Goal: Download file/media

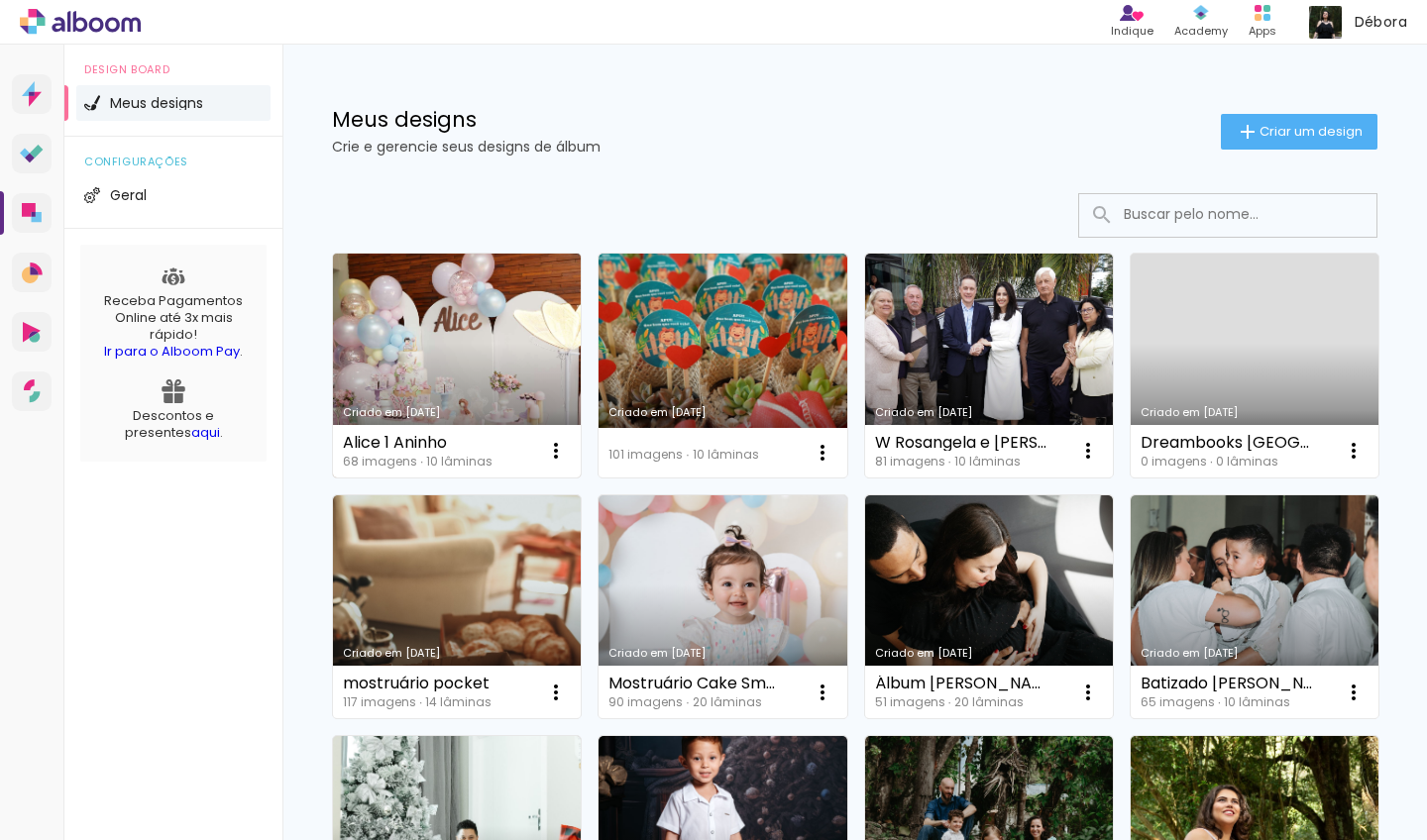
click at [464, 371] on link "Criado em [DATE]" at bounding box center [456, 365] width 248 height 224
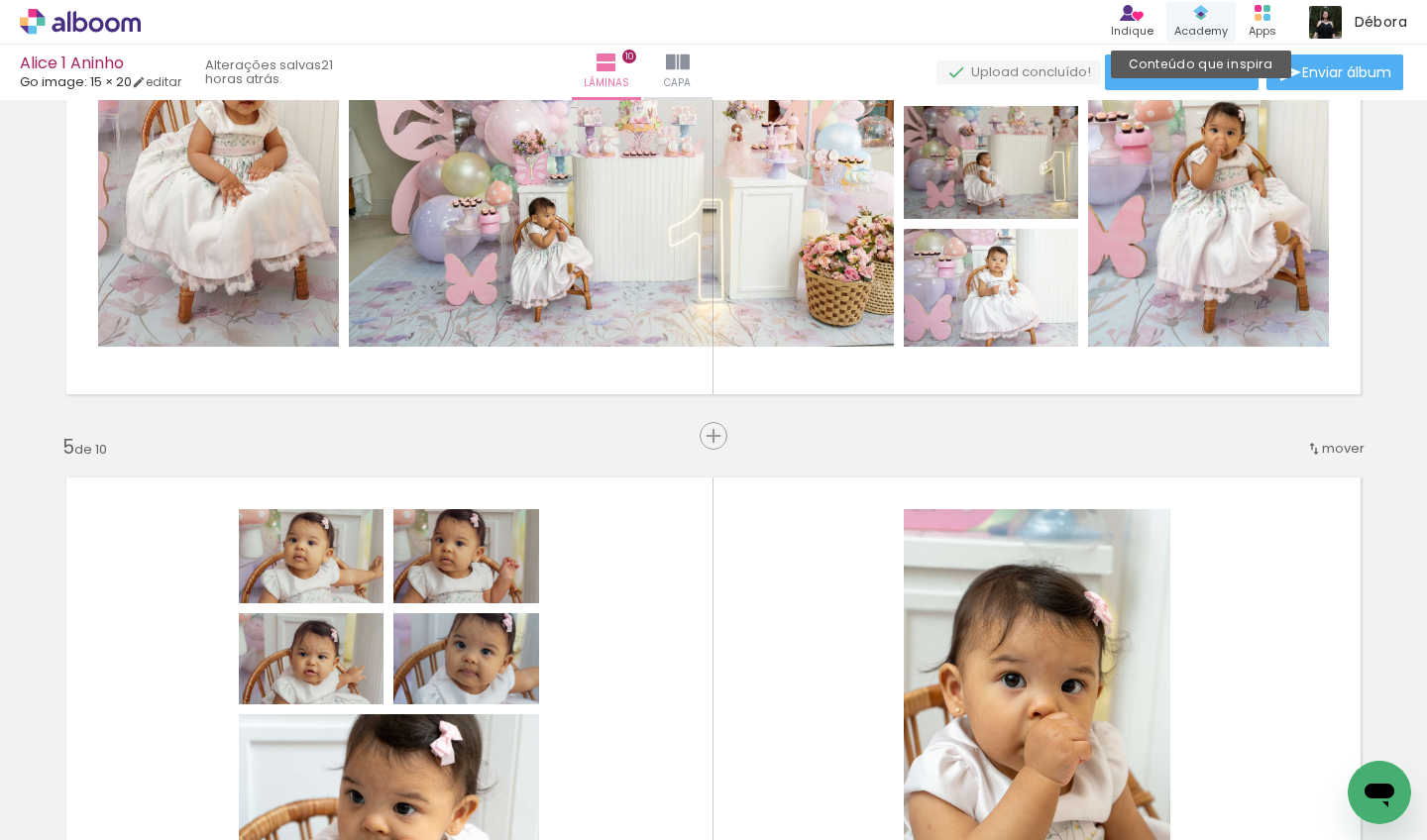
scroll to position [204, 0]
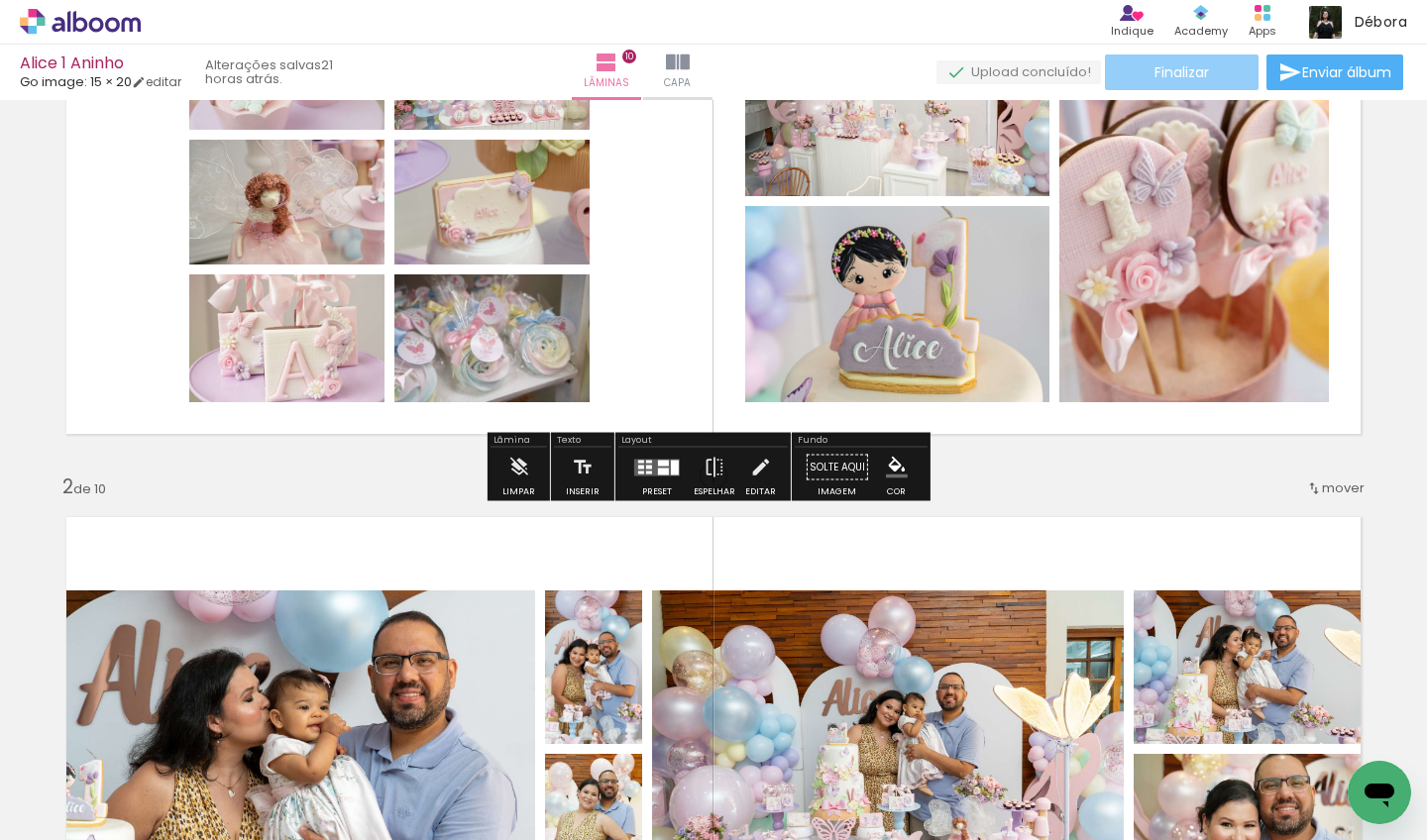
click at [1168, 73] on span "Finalizar" at bounding box center [1181, 73] width 55 height 14
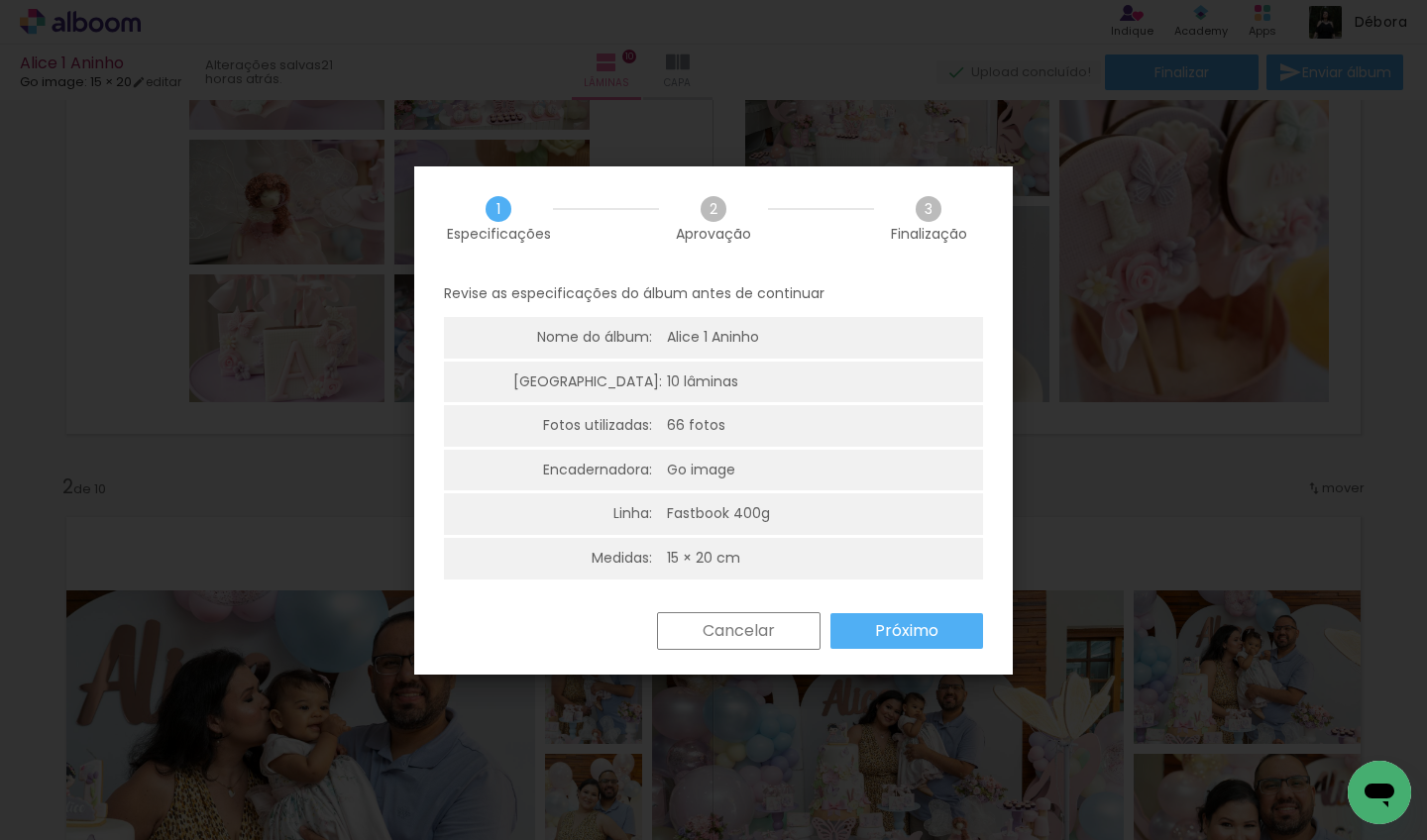
click at [0, 0] on paper-button "Próximo" at bounding box center [0, 0] width 0 height 0
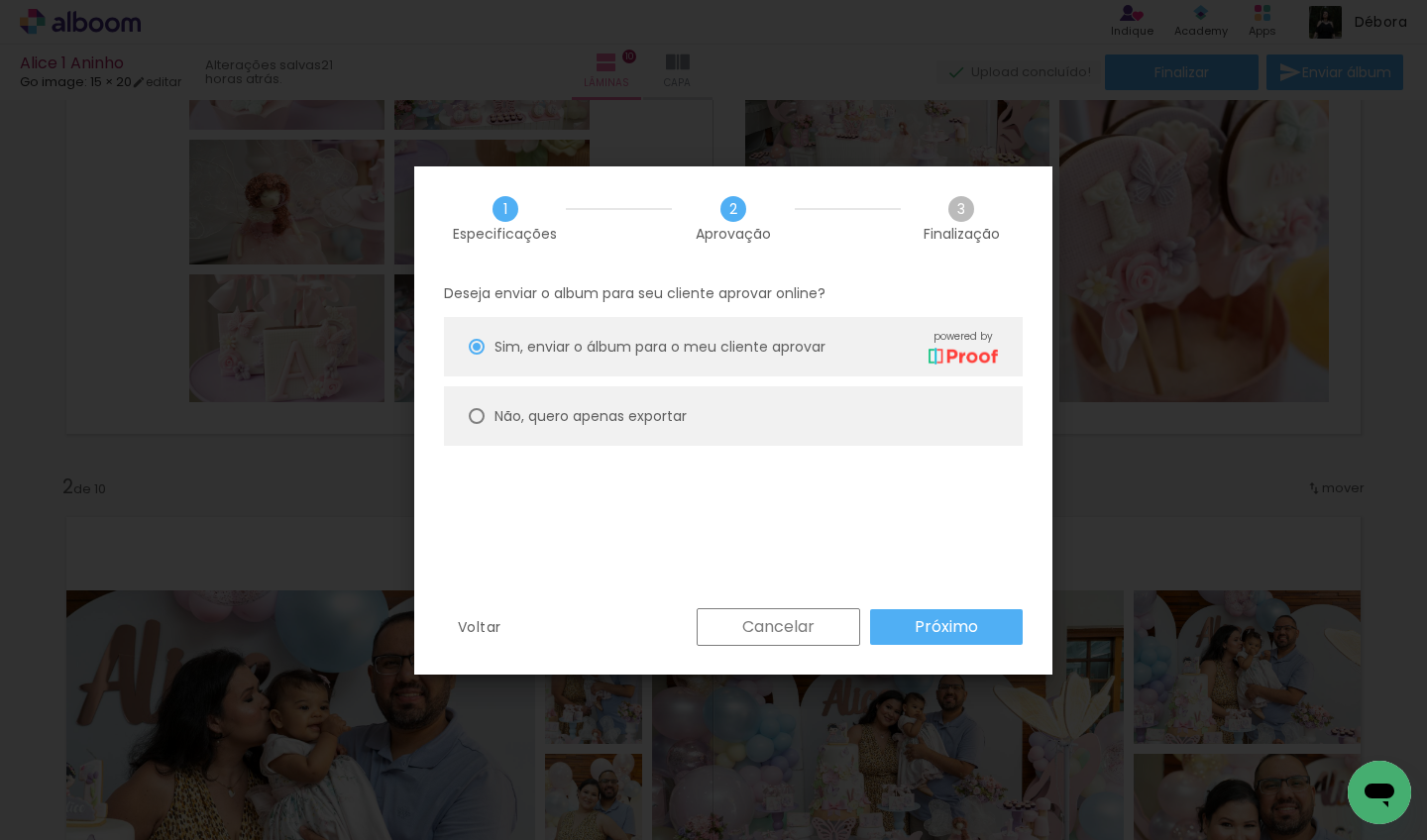
click at [0, 0] on slot "Não, quero apenas exportar" at bounding box center [0, 0] width 0 height 0
type paper-radio-button "on"
click at [0, 0] on slot "Próximo" at bounding box center [0, 0] width 0 height 0
type input "Alta, 300 DPI"
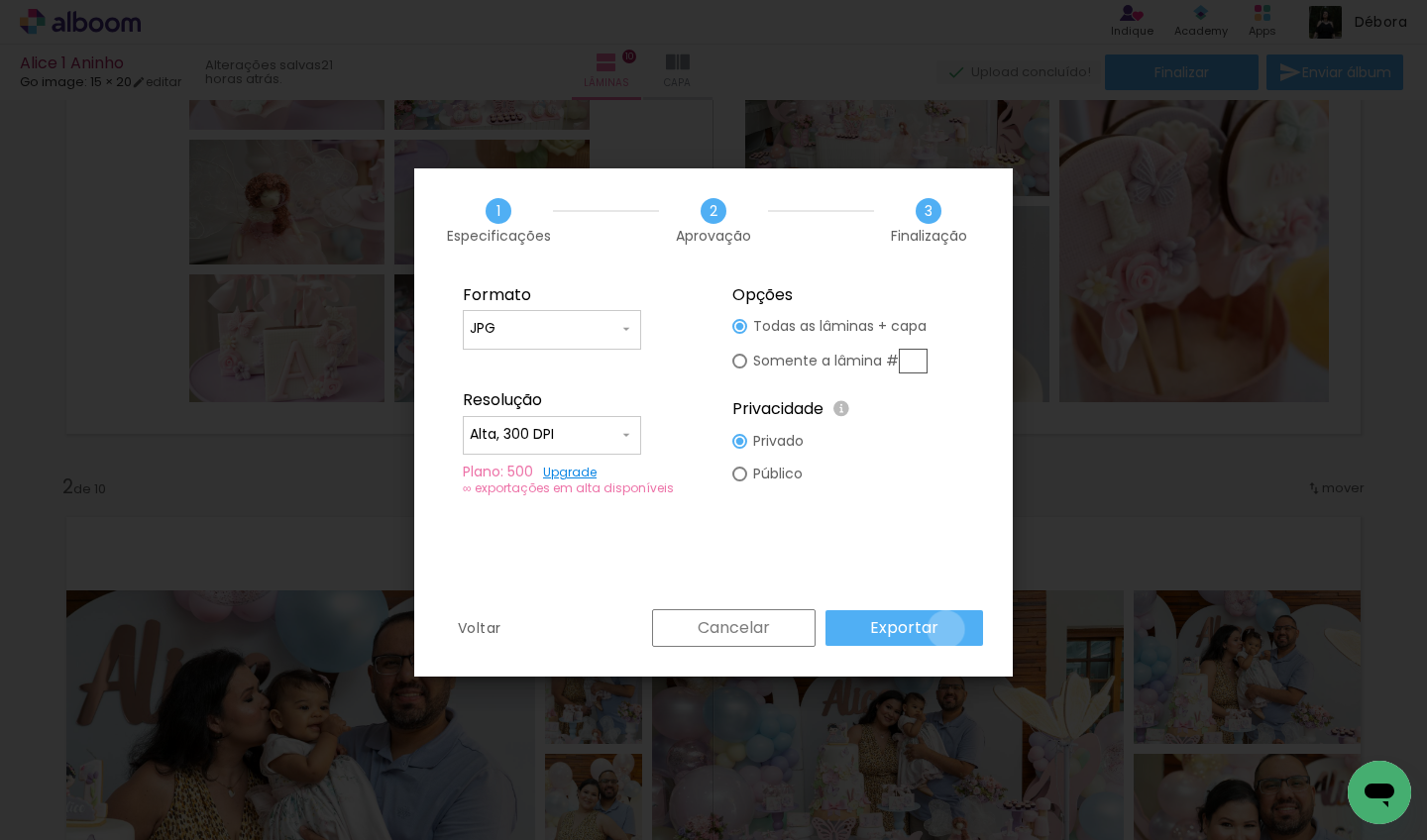
click at [0, 0] on paper-button "Exportar" at bounding box center [0, 0] width 0 height 0
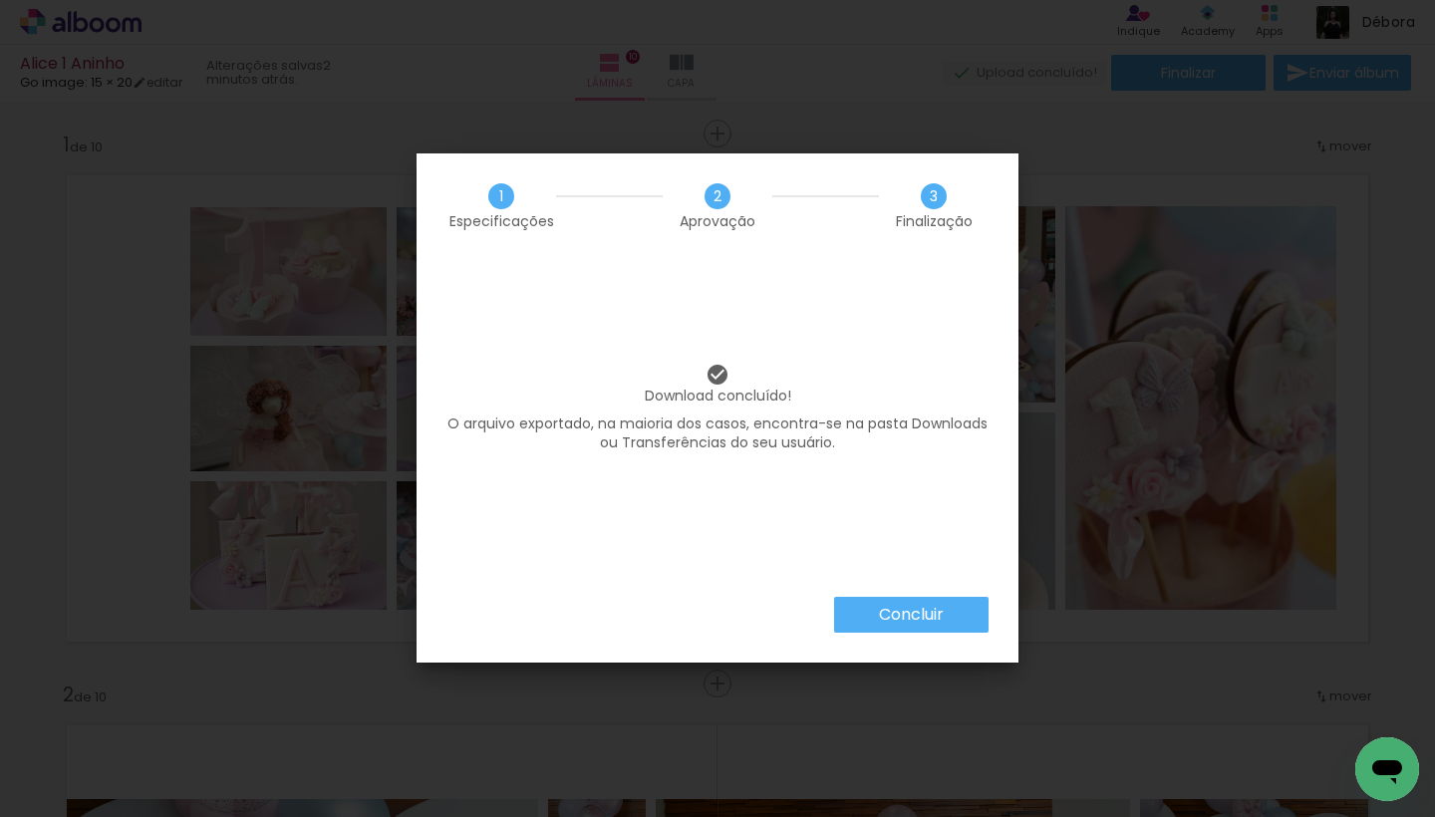
scroll to position [205, 0]
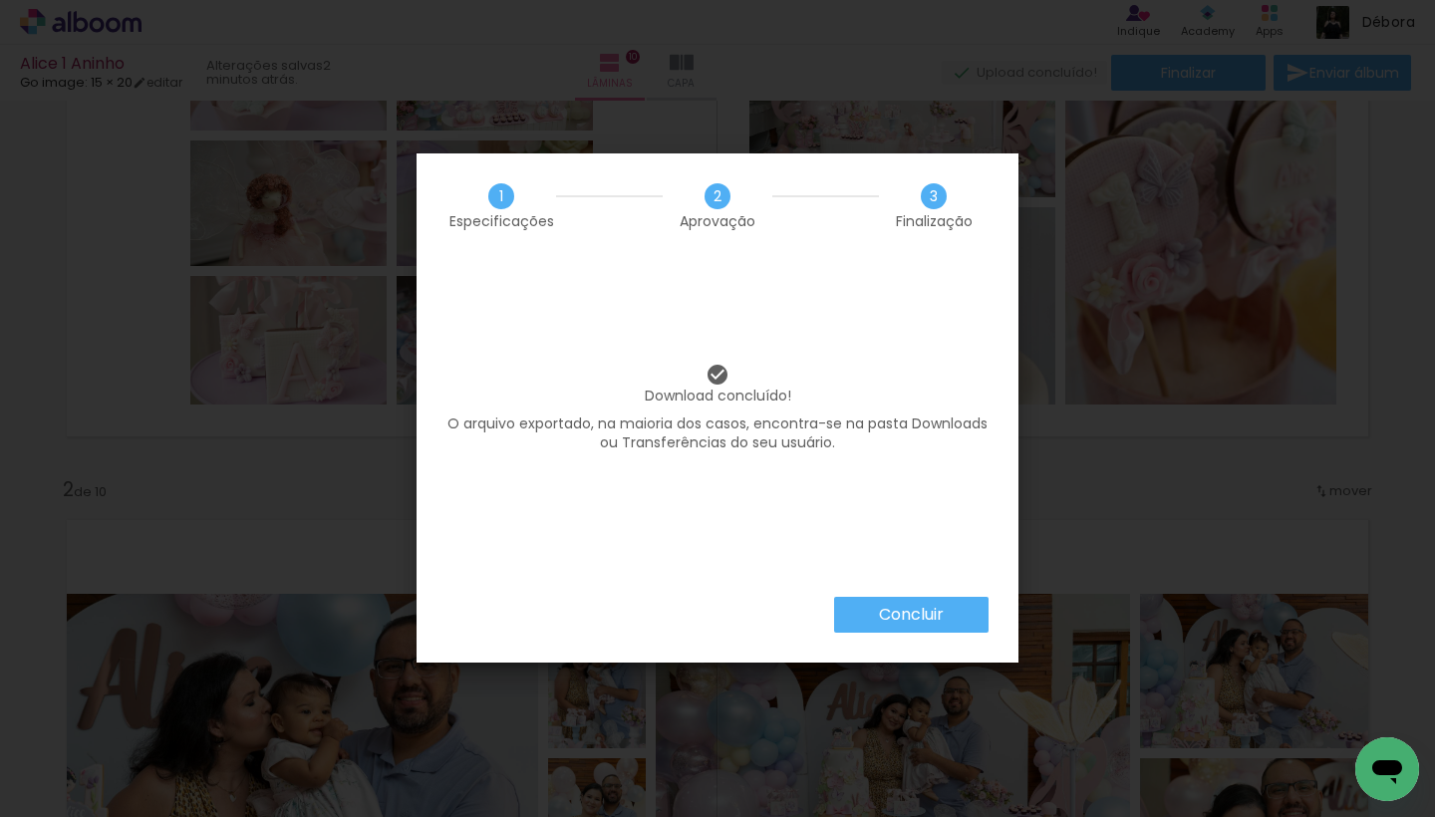
click at [0, 0] on slot "Concluir" at bounding box center [0, 0] width 0 height 0
